Goal: Complete application form

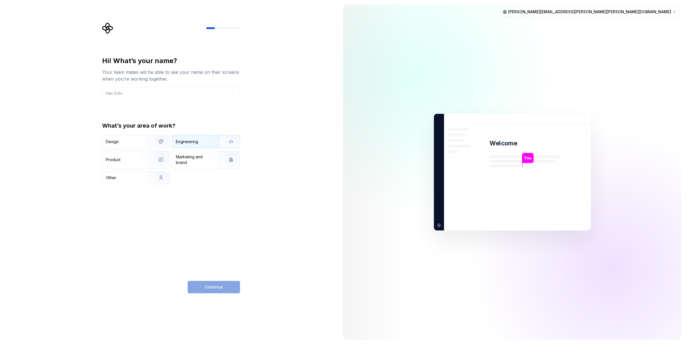
click at [209, 139] on img "button" at bounding box center [227, 142] width 36 height 38
click at [160, 140] on img "button" at bounding box center [157, 142] width 36 height 38
click at [220, 286] on div "Continue" at bounding box center [214, 287] width 52 height 12
click at [152, 92] on input "text" at bounding box center [171, 93] width 138 height 12
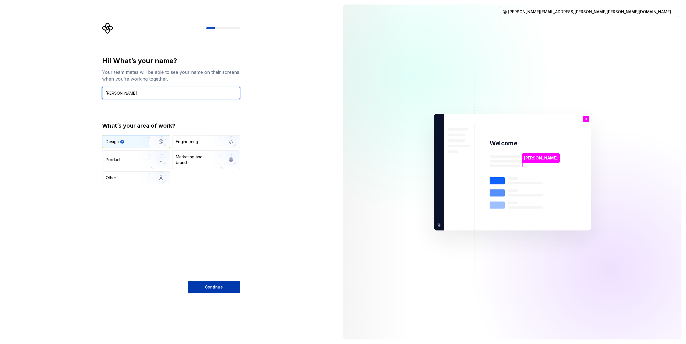
type input "[PERSON_NAME]"
click at [216, 289] on span "Continue" at bounding box center [214, 287] width 18 height 6
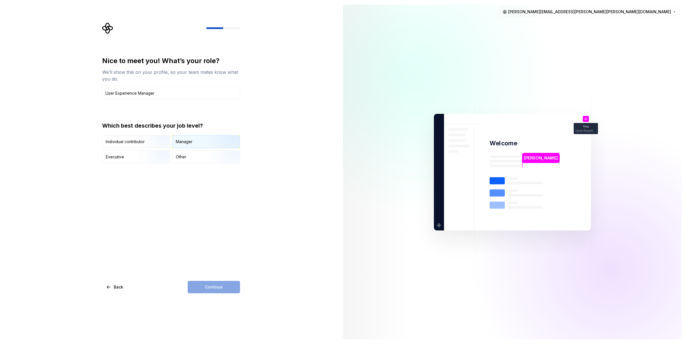
type input "User Experience Manager"
drag, startPoint x: 225, startPoint y: 138, endPoint x: 227, endPoint y: 142, distance: 4.5
click at [225, 138] on img "button" at bounding box center [226, 149] width 36 height 38
click at [217, 285] on span "Continue" at bounding box center [214, 287] width 18 height 6
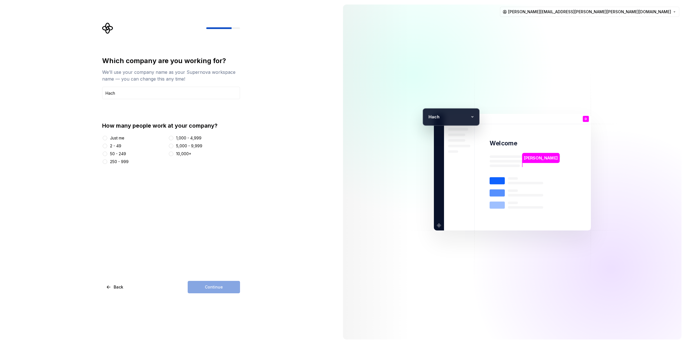
type input "Hach"
drag, startPoint x: 170, startPoint y: 154, endPoint x: 205, endPoint y: 258, distance: 109.8
click at [170, 154] on button "10,000+" at bounding box center [171, 153] width 5 height 5
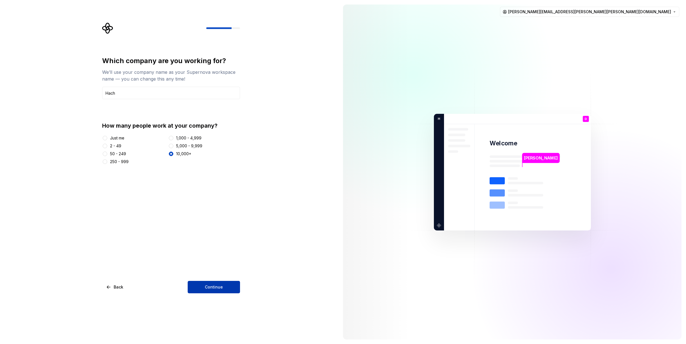
click at [223, 287] on button "Continue" at bounding box center [214, 287] width 52 height 12
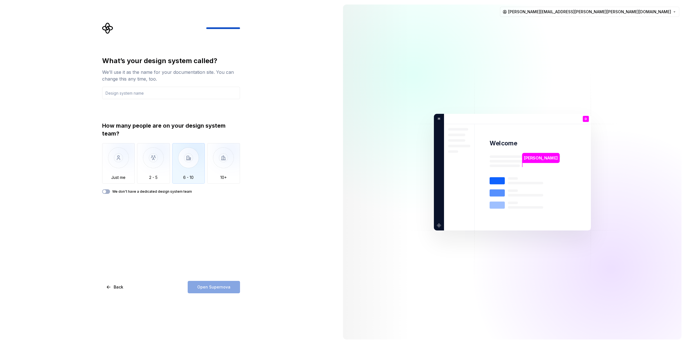
click at [189, 165] on img "button" at bounding box center [188, 162] width 33 height 38
click at [146, 90] on input "text" at bounding box center [171, 93] width 138 height 12
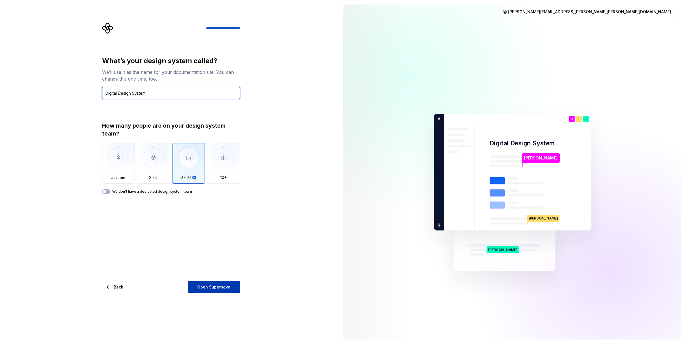
type input "Digital Design System"
click at [220, 286] on span "Open Supernova" at bounding box center [213, 287] width 33 height 6
